Goal: Understand process/instructions: Learn how to perform a task or action

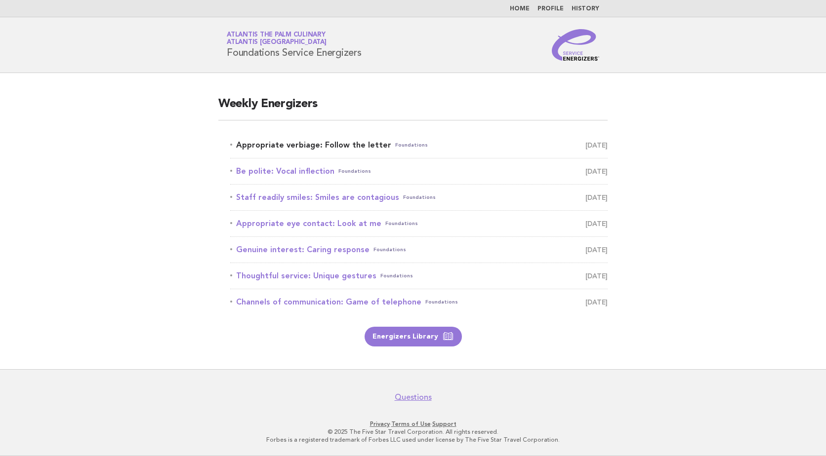
click at [290, 150] on link "Appropriate verbiage: Follow the letter Foundations August 23" at bounding box center [418, 145] width 377 height 14
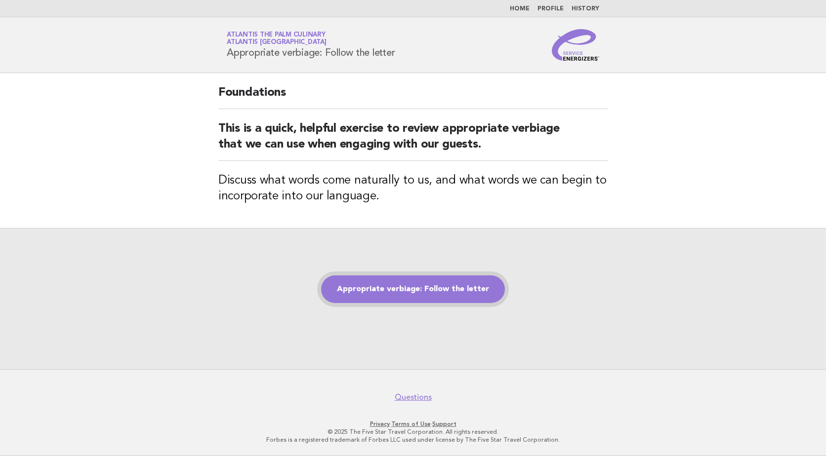
click at [448, 297] on link "Appropriate verbiage: Follow the letter" at bounding box center [413, 290] width 184 height 28
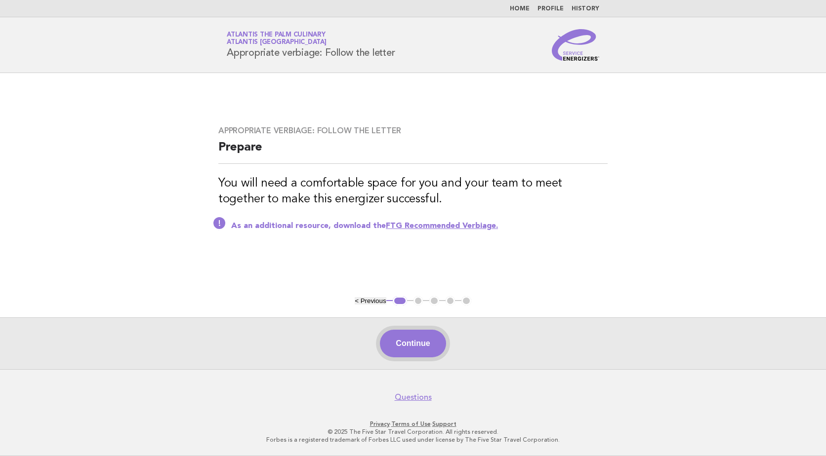
click at [418, 348] on button "Continue" at bounding box center [413, 344] width 66 height 28
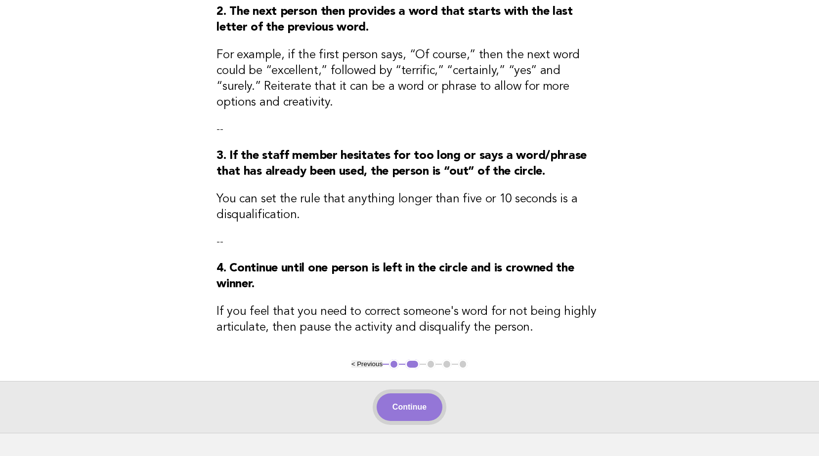
scroll to position [245, 0]
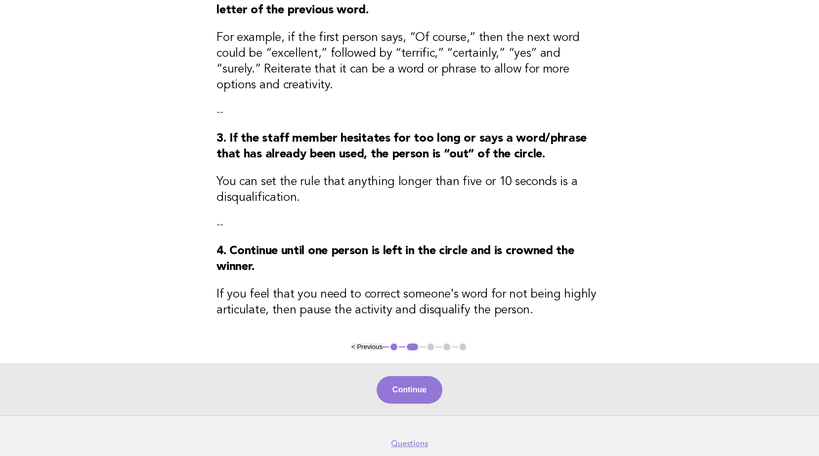
click at [415, 393] on button "Continue" at bounding box center [409, 390] width 66 height 28
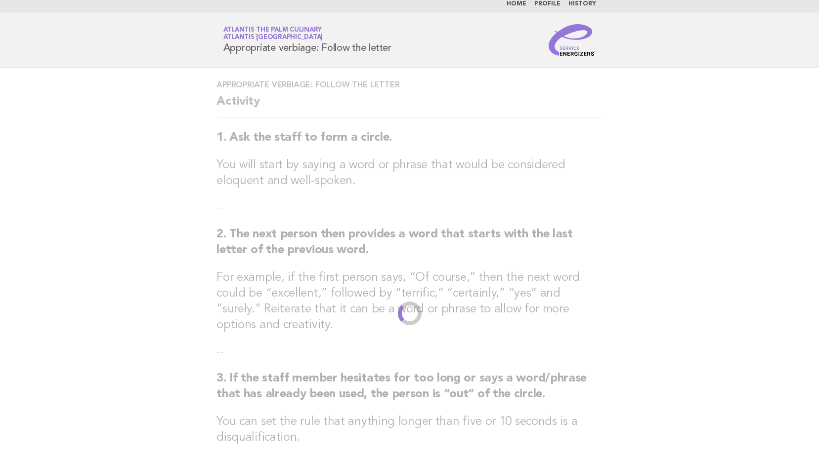
scroll to position [0, 0]
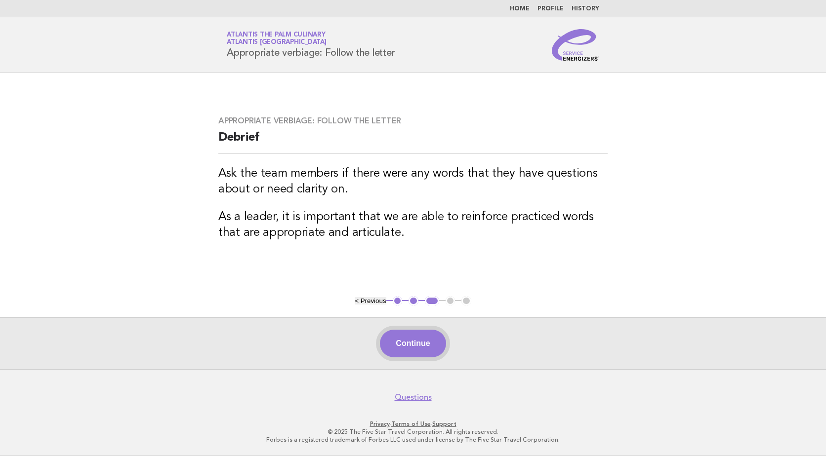
click at [437, 348] on button "Continue" at bounding box center [413, 344] width 66 height 28
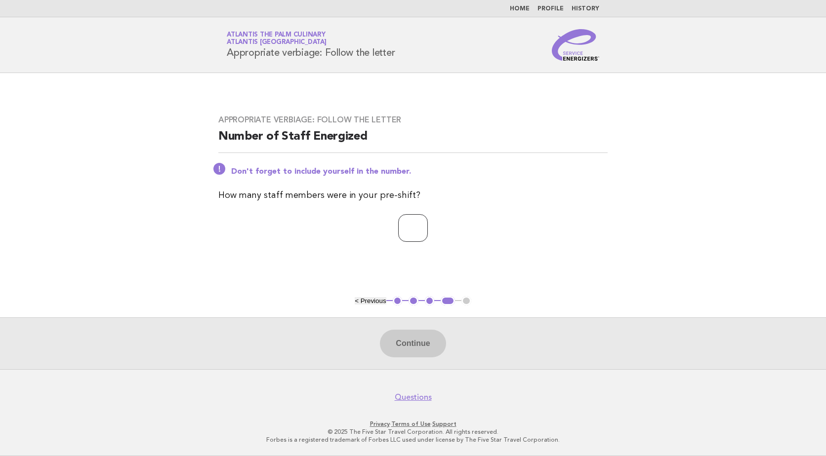
click at [398, 230] on input "number" at bounding box center [413, 228] width 30 height 28
type input "**"
click at [412, 348] on button "Continue" at bounding box center [413, 344] width 66 height 28
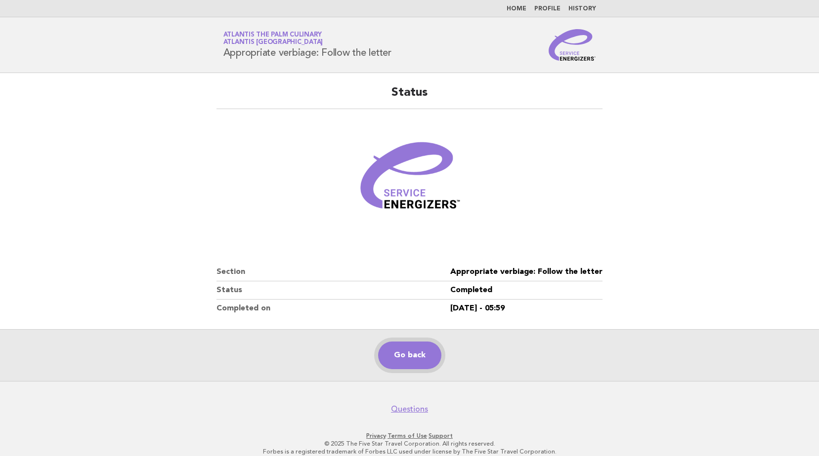
click at [404, 350] on link "Go back" at bounding box center [409, 356] width 63 height 28
